Goal: Find specific page/section: Find specific page/section

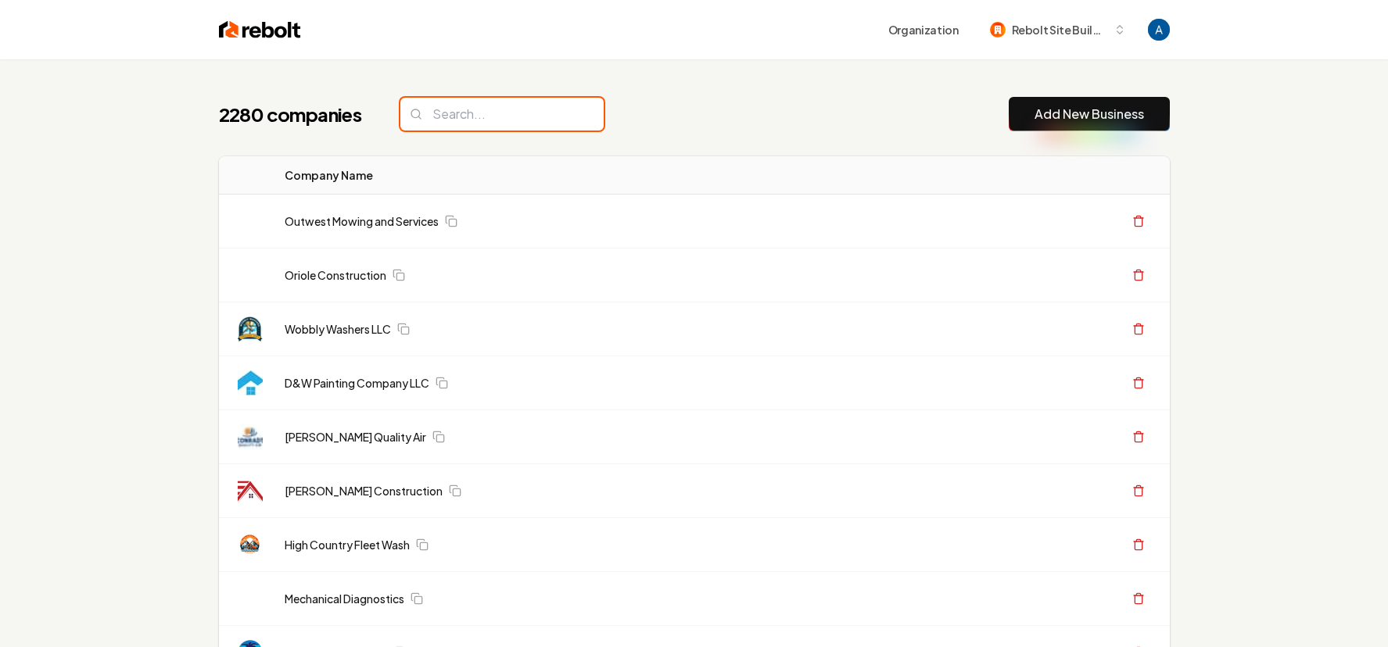
click at [479, 119] on input "search" at bounding box center [501, 114] width 203 height 33
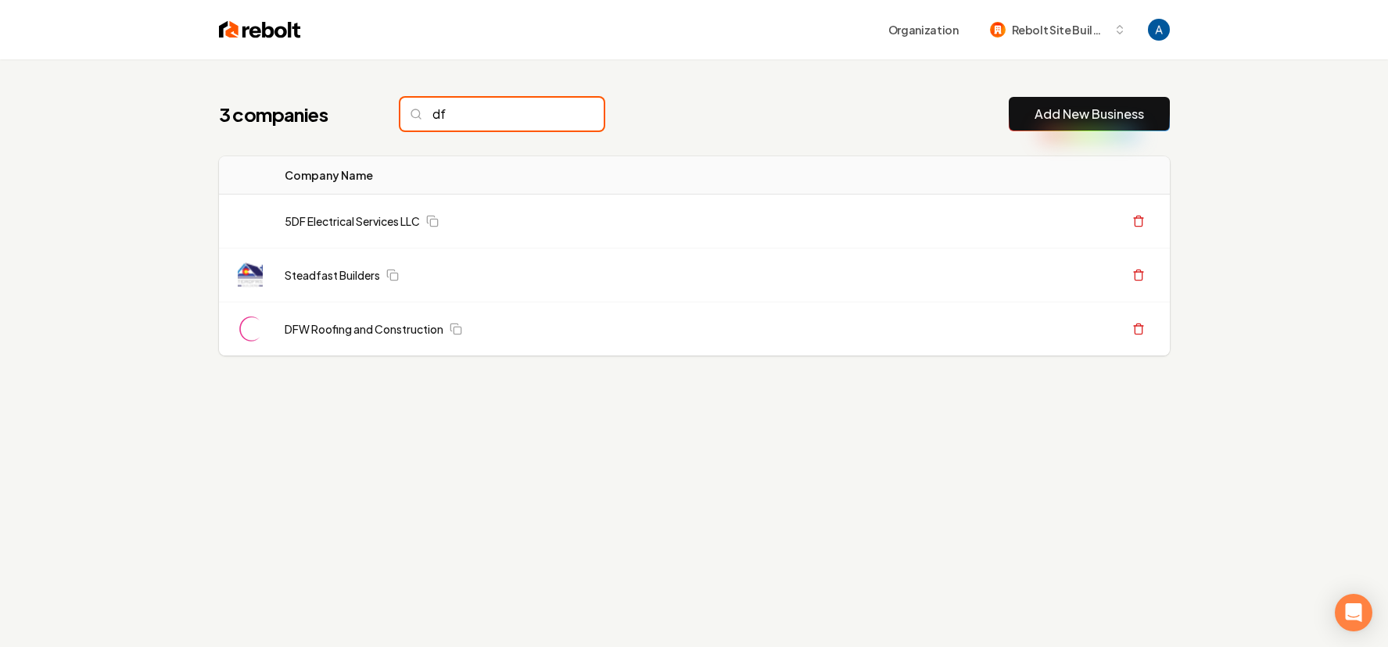
type input "d"
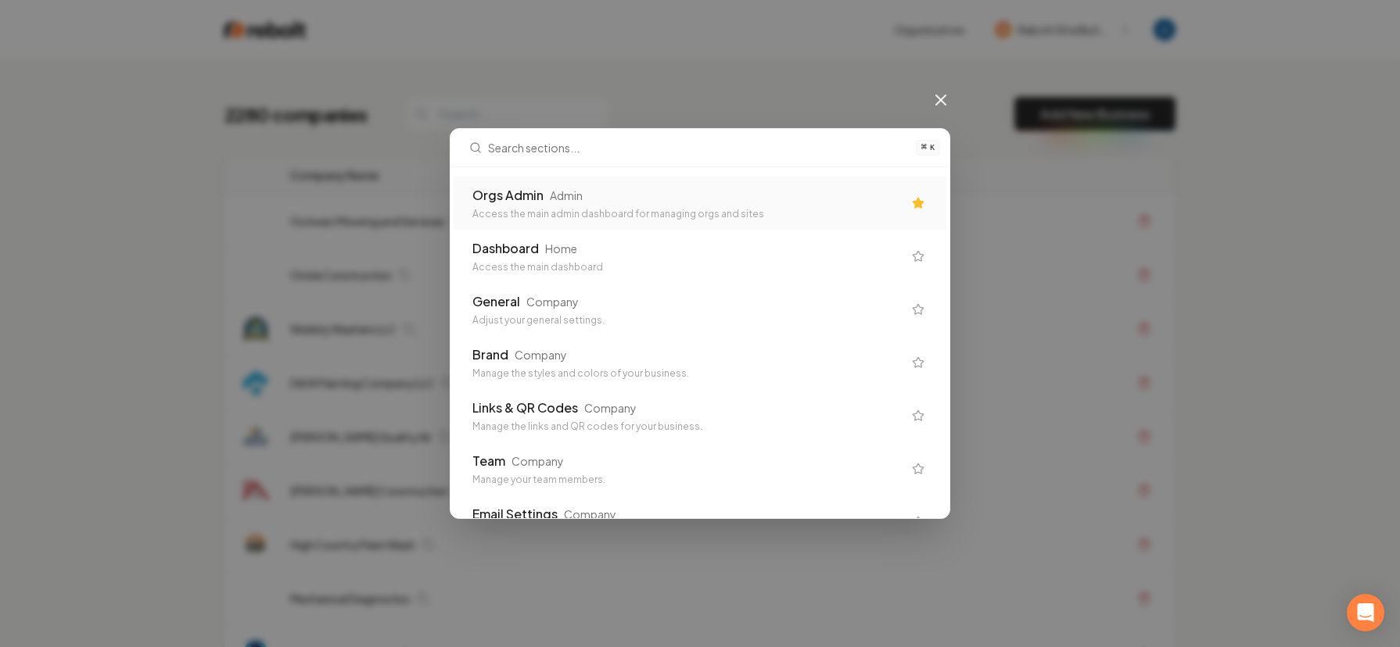
click at [549, 185] on div "Orgs Admin Admin Access the main admin dashboard for managing orgs and sites" at bounding box center [699, 203] width 493 height 53
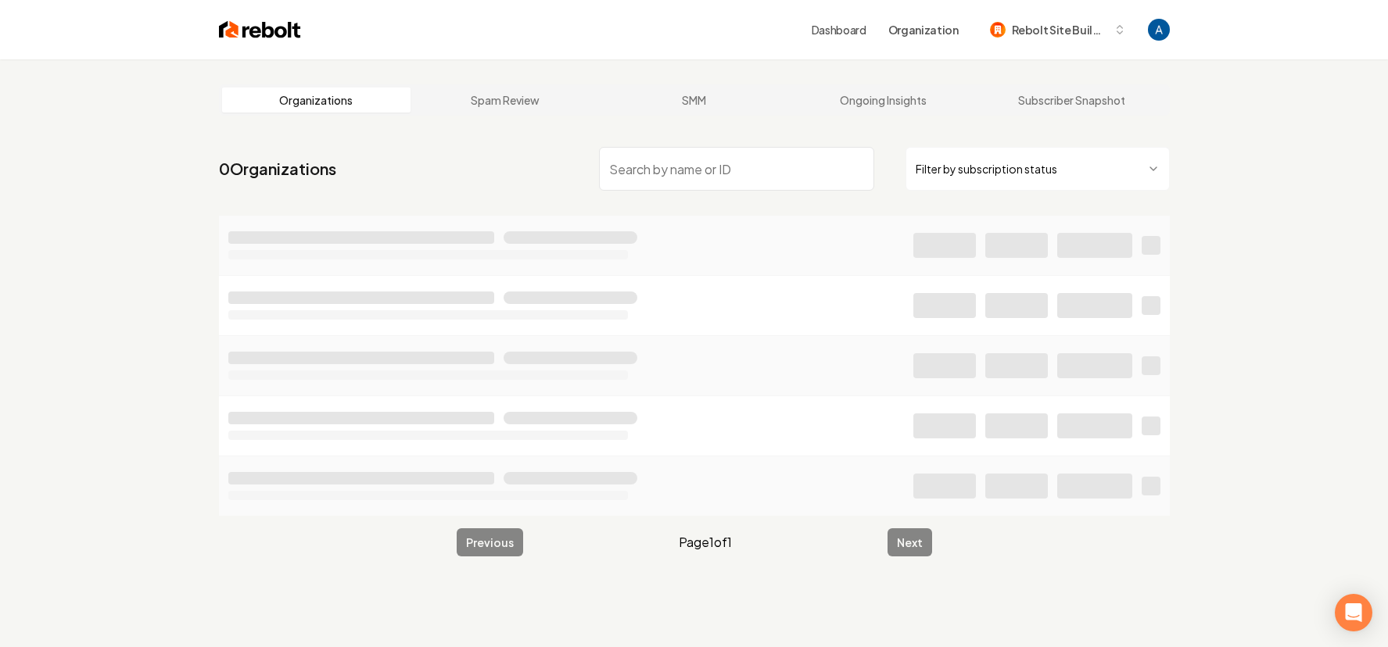
click at [661, 169] on input "search" at bounding box center [736, 169] width 275 height 44
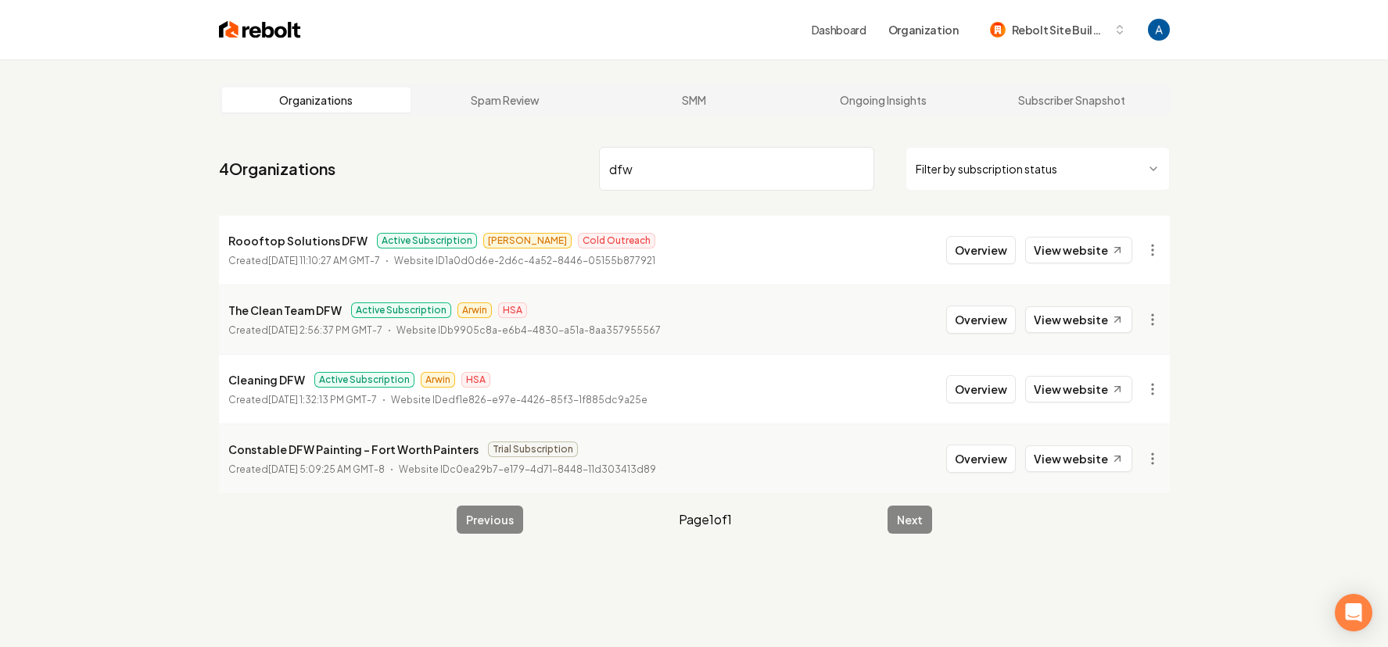
type input "dfw"
click at [1065, 253] on link "View website" at bounding box center [1078, 250] width 107 height 27
click at [1093, 242] on link "View website" at bounding box center [1078, 250] width 107 height 27
